Goal: Task Accomplishment & Management: Manage account settings

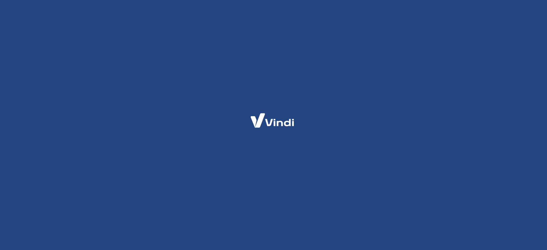
click at [119, 66] on div at bounding box center [273, 125] width 547 height 250
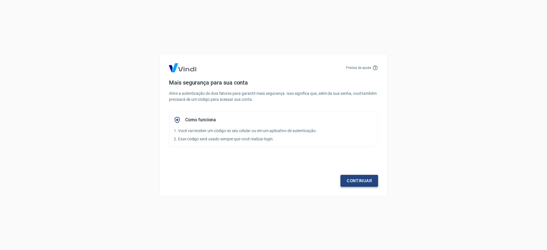
click at [356, 182] on link "Continuar" at bounding box center [360, 181] width 38 height 12
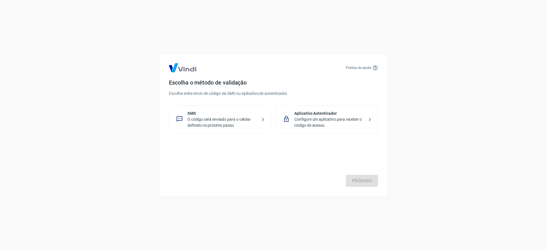
click at [307, 115] on p "Aplicativo Autenticador" at bounding box center [329, 114] width 70 height 6
click at [363, 180] on link "Próximo" at bounding box center [362, 181] width 32 height 12
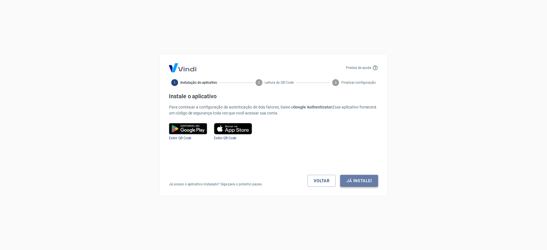
click at [376, 182] on button "Já instalei" at bounding box center [359, 181] width 38 height 12
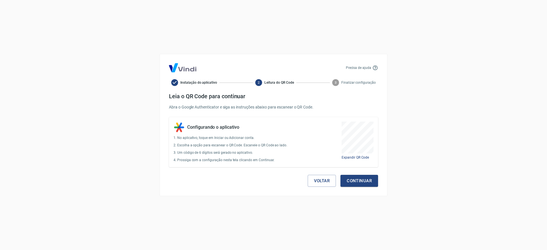
drag, startPoint x: 338, startPoint y: 117, endPoint x: 377, endPoint y: 156, distance: 56.2
click at [377, 250] on div at bounding box center [273, 250] width 547 height 0
click at [360, 181] on button "Continuar" at bounding box center [360, 181] width 38 height 12
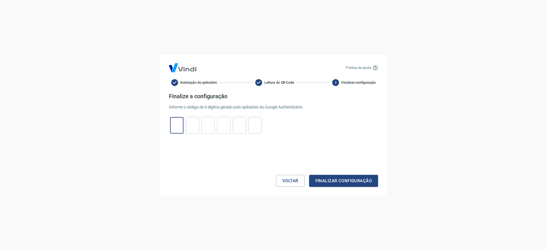
click at [174, 127] on input "tel" at bounding box center [176, 125] width 13 height 12
paste input "1"
type input "1"
type input "2"
type input "0"
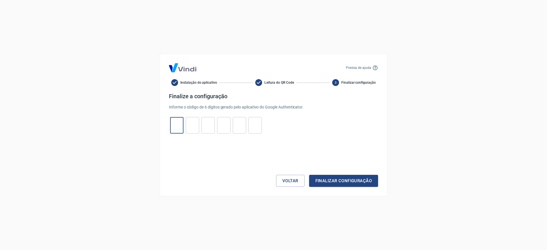
type input "5"
type input "2"
type input "9"
type input "1"
click at [355, 182] on button "Finalizar configuração" at bounding box center [343, 181] width 69 height 12
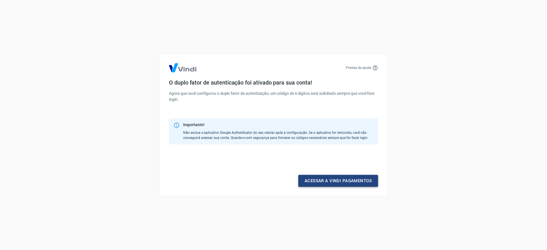
click at [322, 182] on link "Acessar a Vindi pagamentos" at bounding box center [338, 181] width 80 height 12
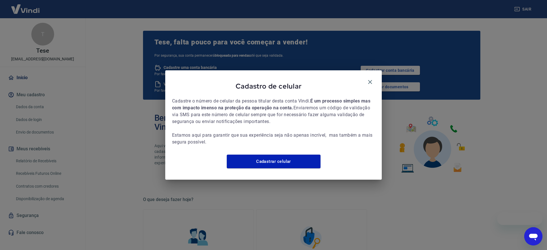
click at [519, 6] on div "Cadastro de celular Cadastre o número de celular da pessoa titular desta conta …" at bounding box center [273, 125] width 547 height 250
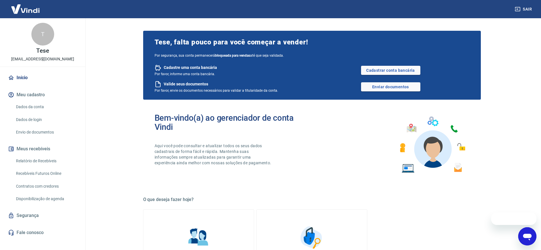
click at [519, 10] on icon "button" at bounding box center [518, 9] width 6 height 6
